Goal: Transaction & Acquisition: Obtain resource

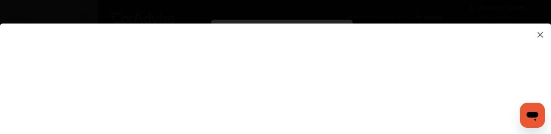
click at [540, 33] on img at bounding box center [540, 35] width 9 height 10
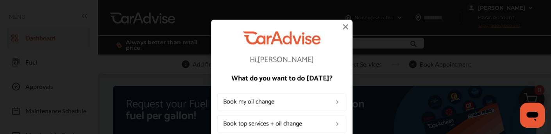
click at [345, 26] on img at bounding box center [345, 26] width 9 height 9
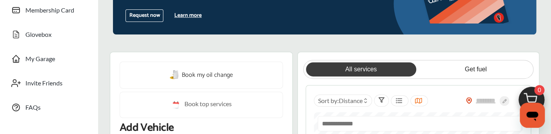
scroll to position [124, 0]
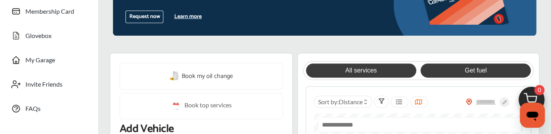
click at [460, 72] on link "Get fuel" at bounding box center [476, 70] width 110 height 14
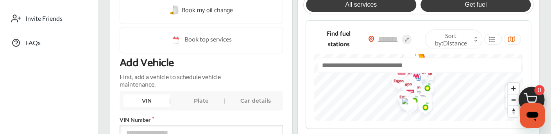
scroll to position [206, 0]
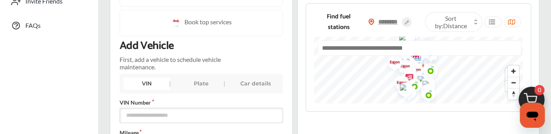
click at [383, 22] on input "text" at bounding box center [388, 22] width 27 height 8
type input "*****"
click at [388, 24] on input "*****" at bounding box center [388, 22] width 27 height 8
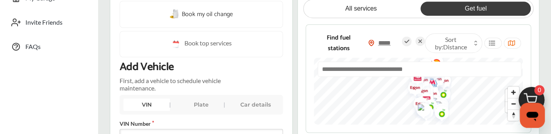
scroll to position [165, 0]
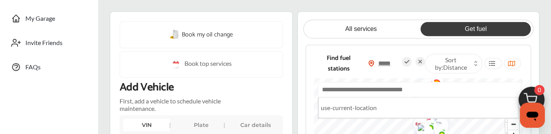
click at [440, 91] on input "text" at bounding box center [420, 89] width 204 height 15
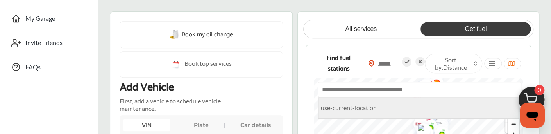
click at [364, 109] on li "use-current-location" at bounding box center [418, 107] width 199 height 21
type input "**********"
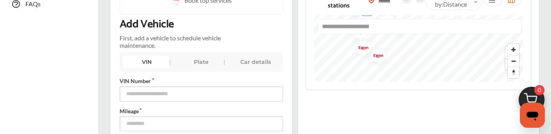
scroll to position [247, 0]
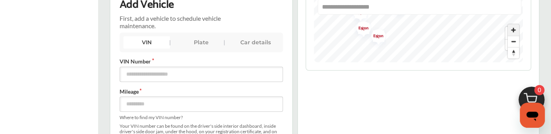
click at [515, 29] on span "Zoom in" at bounding box center [513, 29] width 11 height 11
click at [516, 54] on span "Reset bearing to north" at bounding box center [513, 52] width 11 height 11
click at [515, 57] on span "Reset bearing to north" at bounding box center [513, 52] width 11 height 11
click at [514, 41] on span "Zoom out" at bounding box center [513, 41] width 11 height 11
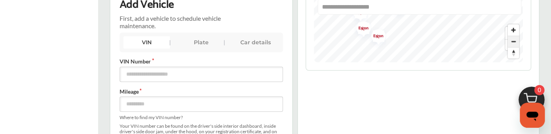
click at [514, 41] on span "Zoom out" at bounding box center [513, 41] width 11 height 11
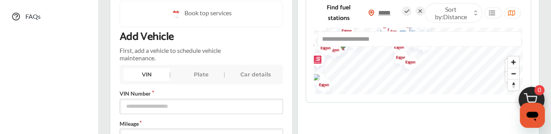
scroll to position [165, 0]
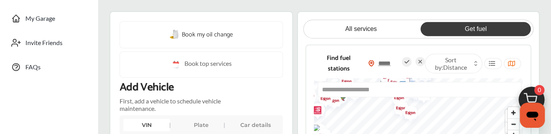
click at [338, 102] on div "**********" at bounding box center [418, 93] width 201 height 22
click at [327, 101] on div "**********" at bounding box center [418, 93] width 201 height 22
click at [347, 80] on img "Map marker" at bounding box center [344, 82] width 21 height 25
click at [418, 60] on icon at bounding box center [420, 61] width 9 height 9
click at [477, 65] on icon at bounding box center [476, 64] width 4 height 3
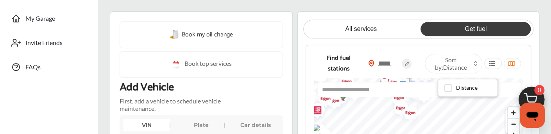
click at [468, 87] on span "Distance" at bounding box center [467, 87] width 22 height 7
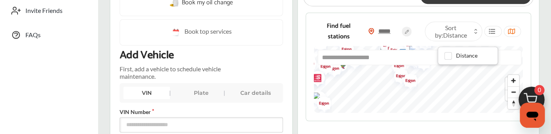
scroll to position [206, 0]
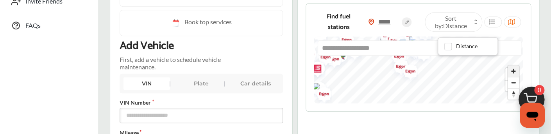
click at [514, 71] on span "Zoom in" at bounding box center [513, 70] width 11 height 11
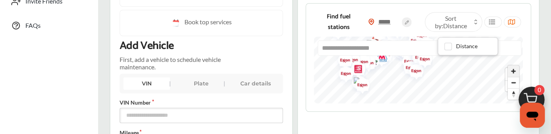
click at [516, 72] on span "Zoom in" at bounding box center [513, 70] width 11 height 11
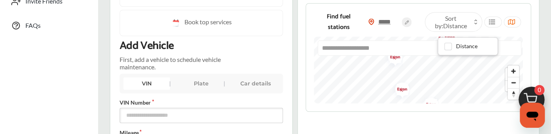
click at [514, 95] on img at bounding box center [532, 102] width 38 height 38
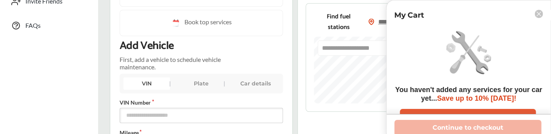
click at [496, 81] on div "You haven't added any services for your car yet... Save up to 10% [DATE]! Add S…" at bounding box center [469, 75] width 156 height 99
click at [439, 70] on div "You haven't added any services for your car yet... Save up to 10% [DATE]! Add S…" at bounding box center [469, 75] width 156 height 99
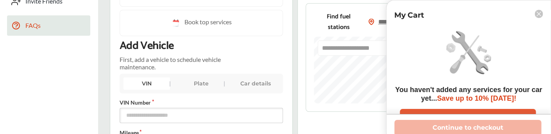
click at [29, 24] on span "FAQs" at bounding box center [32, 27] width 15 height 10
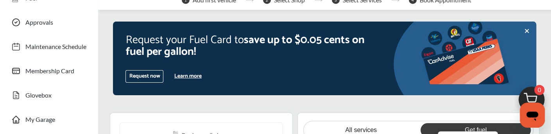
scroll to position [41, 0]
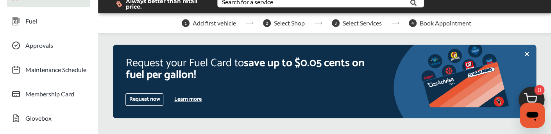
click at [145, 99] on button "Request now" at bounding box center [145, 99] width 38 height 13
